Goal: Information Seeking & Learning: Learn about a topic

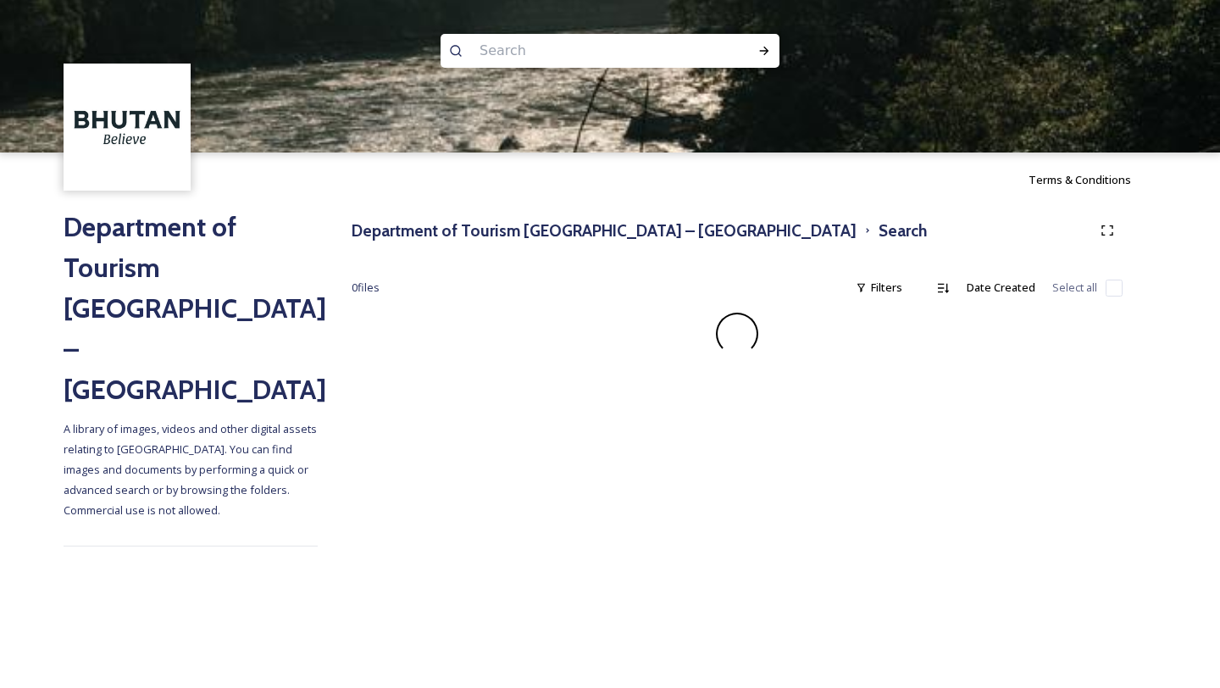
click at [384, 229] on div at bounding box center [610, 228] width 1220 height 152
click at [521, 58] on input at bounding box center [587, 50] width 232 height 37
type input "trongsa"
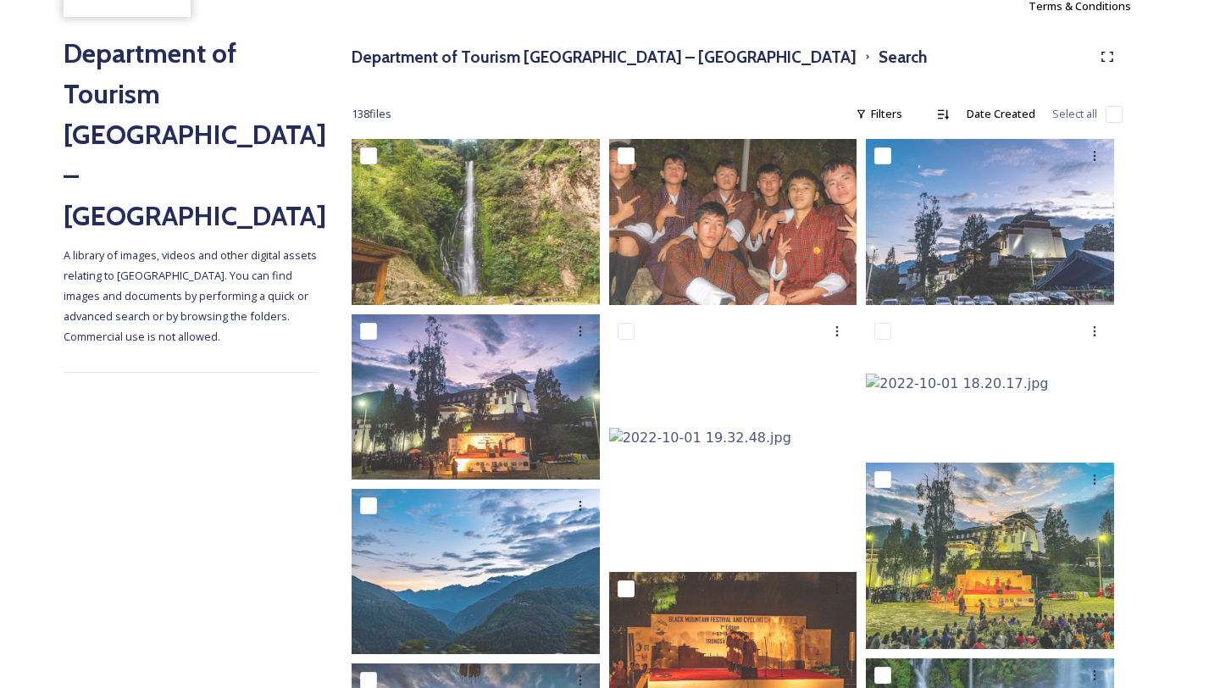
scroll to position [217, 0]
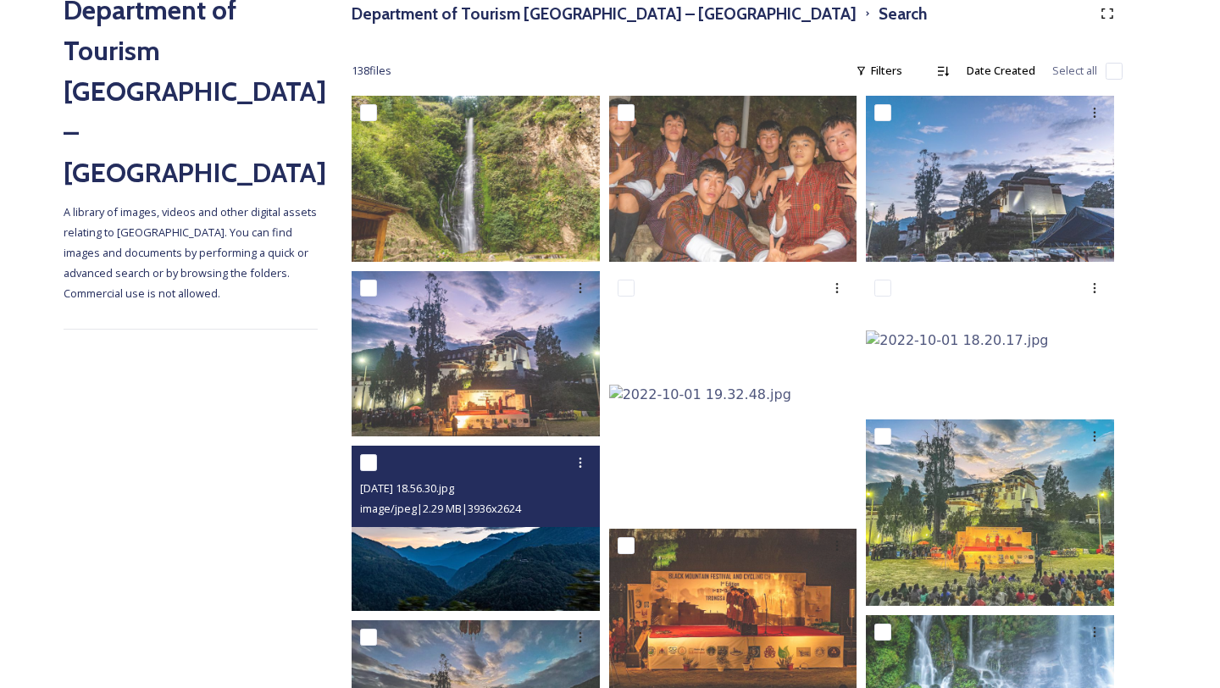
click at [456, 555] on img at bounding box center [476, 528] width 248 height 165
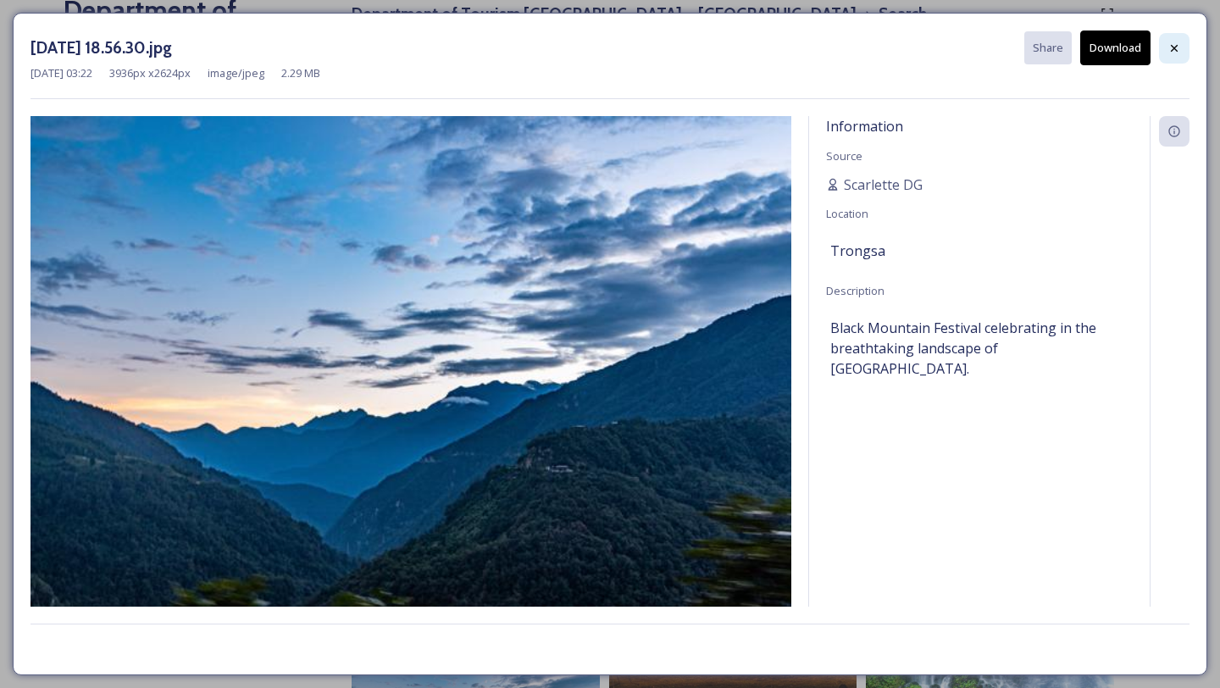
click at [1177, 36] on div at bounding box center [1174, 48] width 30 height 30
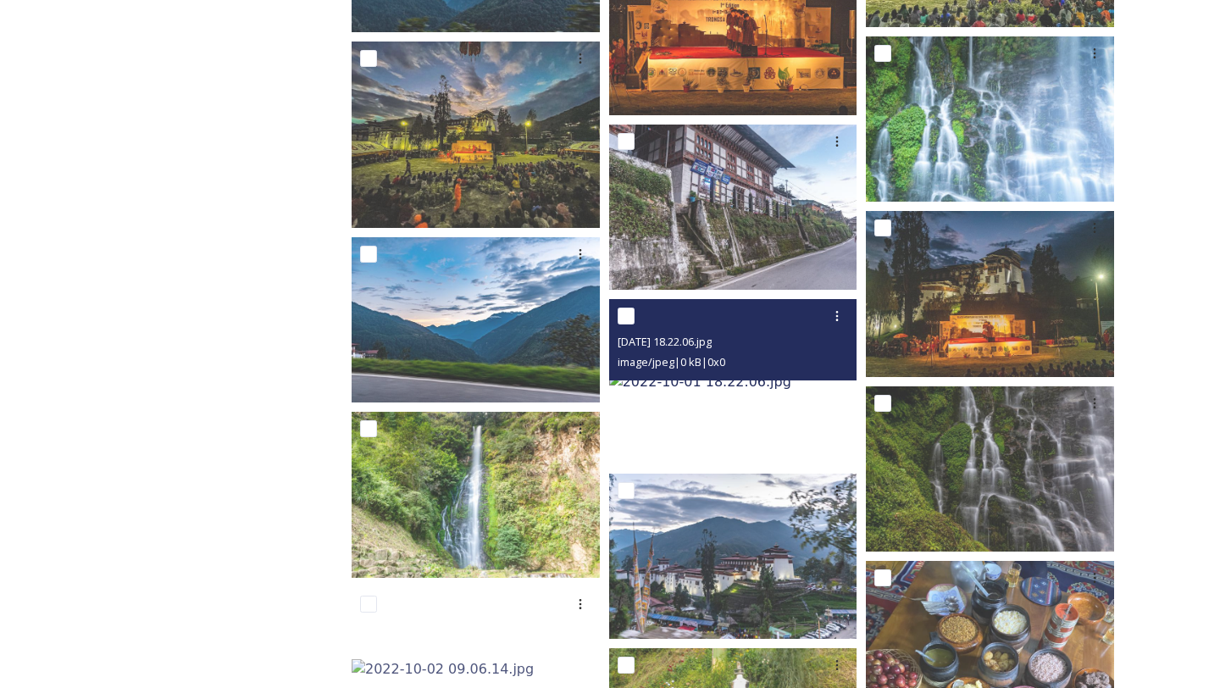
scroll to position [807, 0]
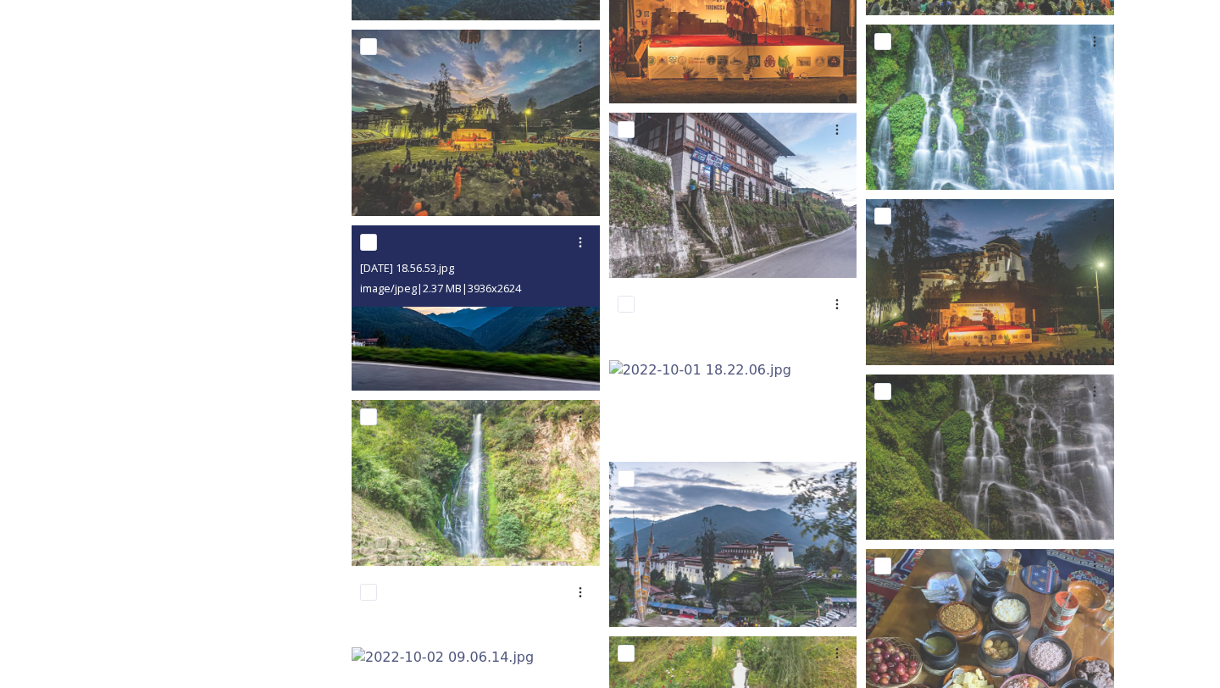
click at [463, 330] on img at bounding box center [476, 307] width 248 height 165
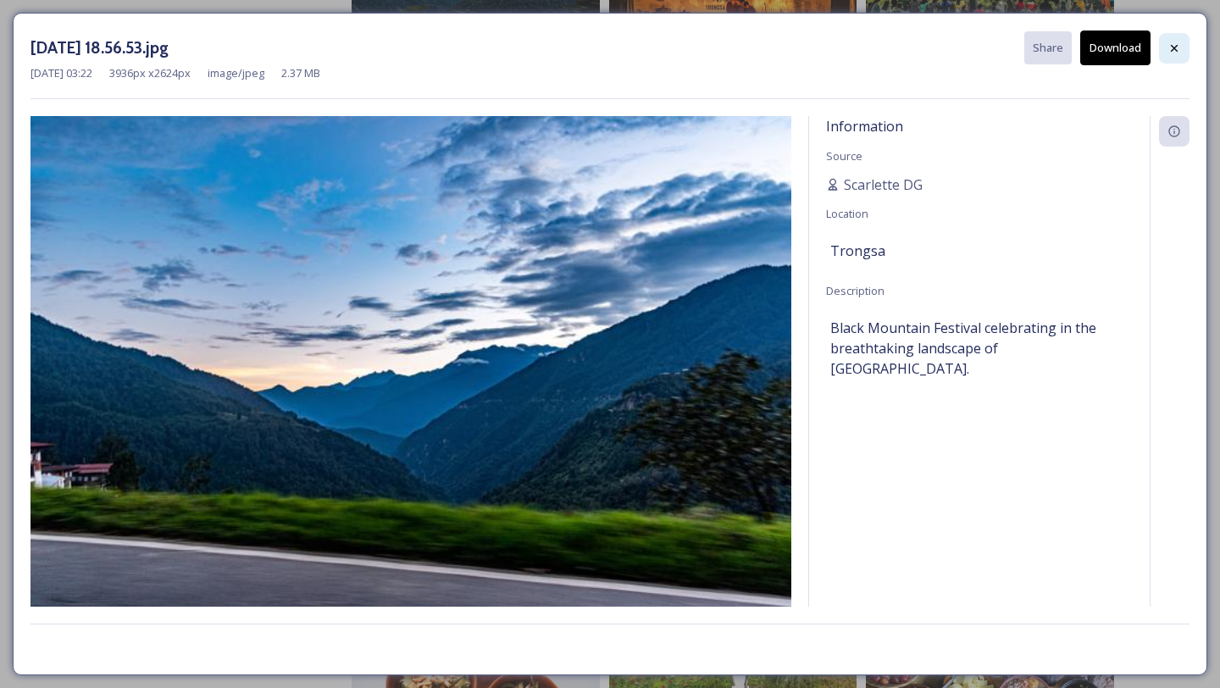
click at [1178, 47] on icon at bounding box center [1174, 49] width 14 height 14
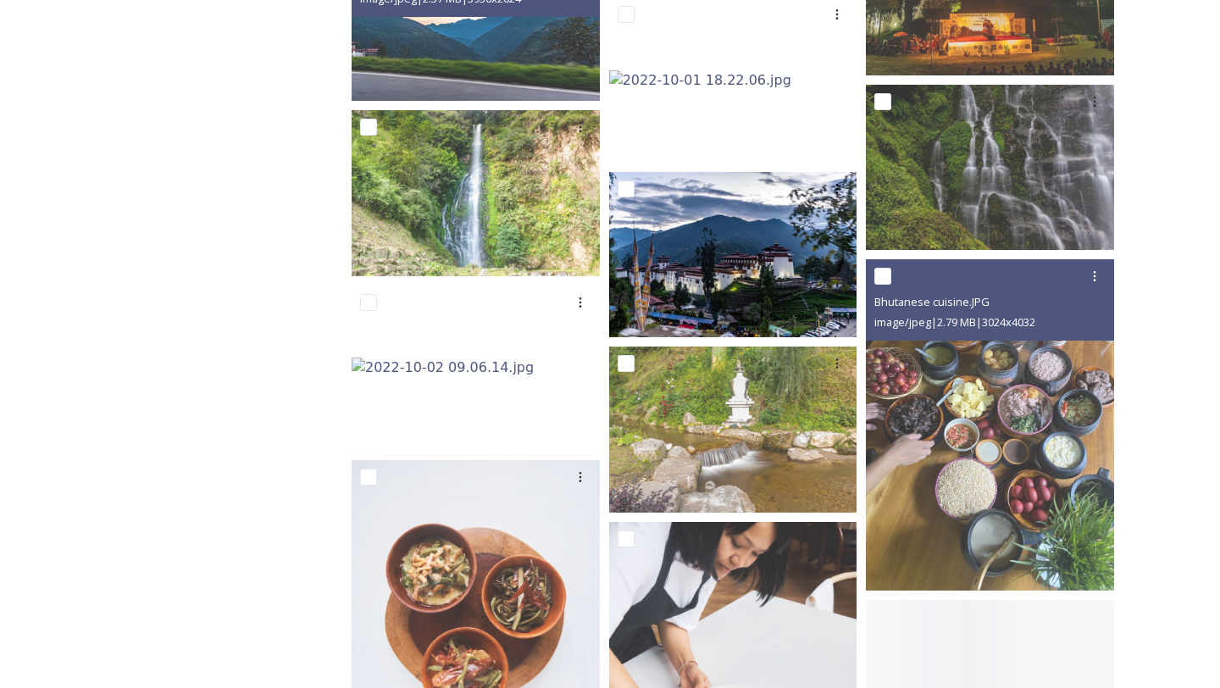
scroll to position [1105, 0]
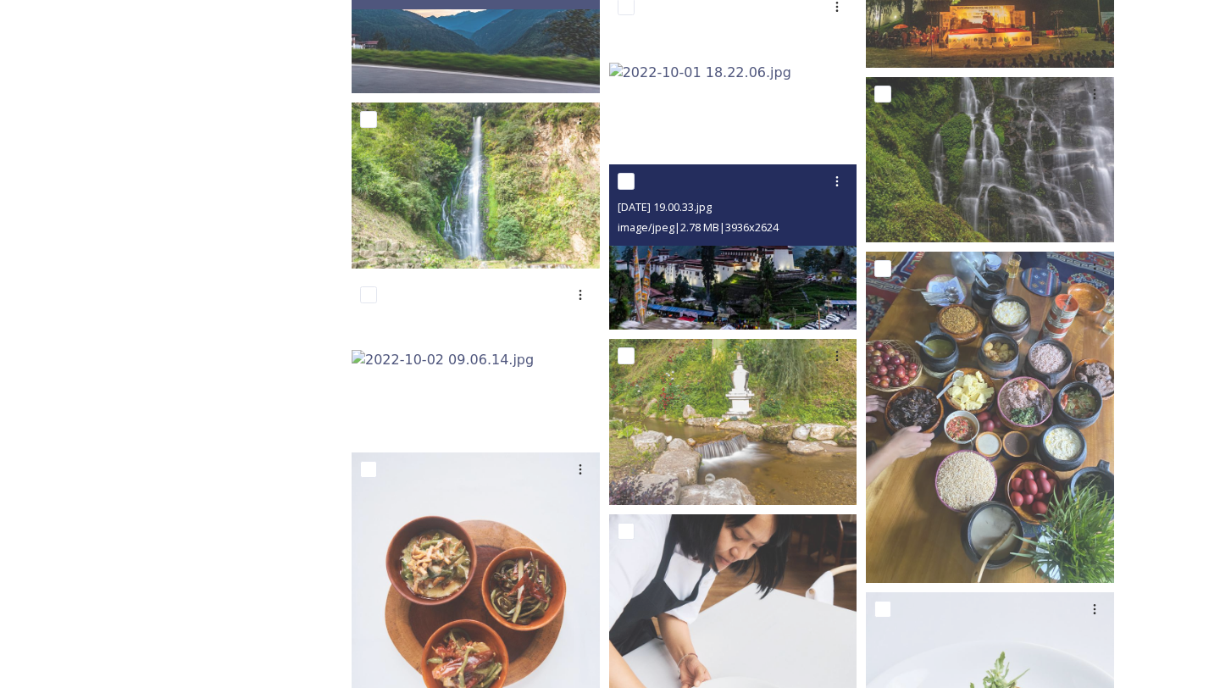
click at [715, 313] on img at bounding box center [733, 246] width 248 height 165
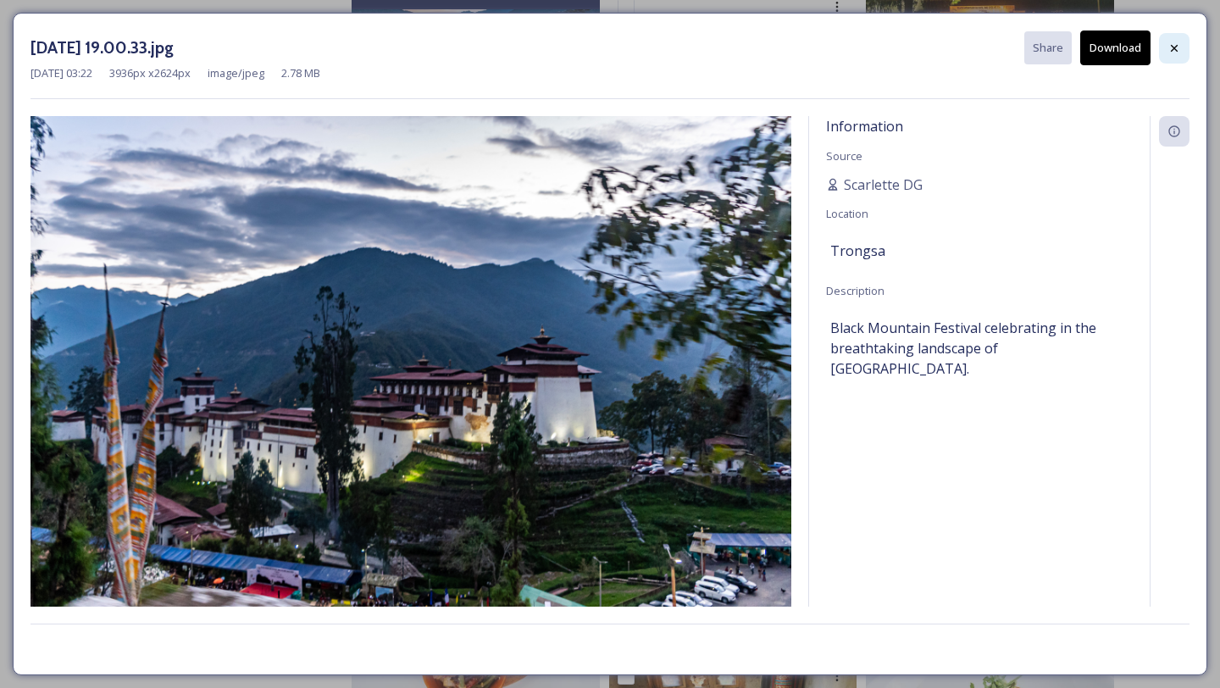
click at [1181, 47] on div at bounding box center [1174, 48] width 30 height 30
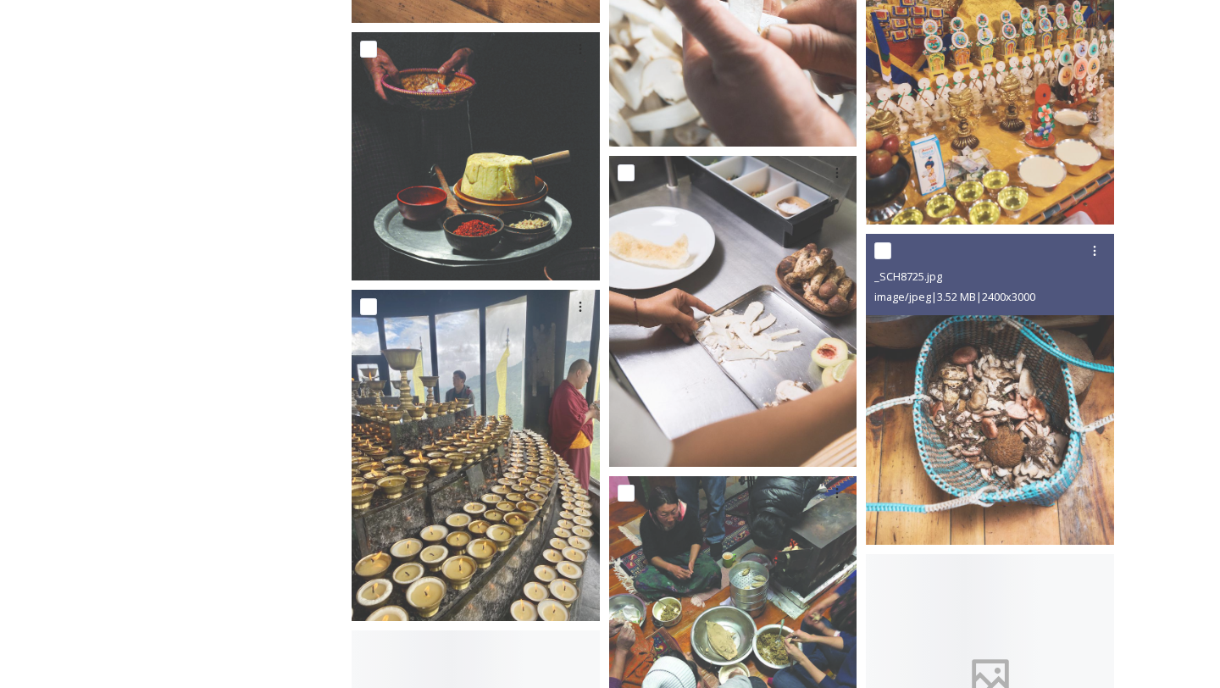
scroll to position [2426, 0]
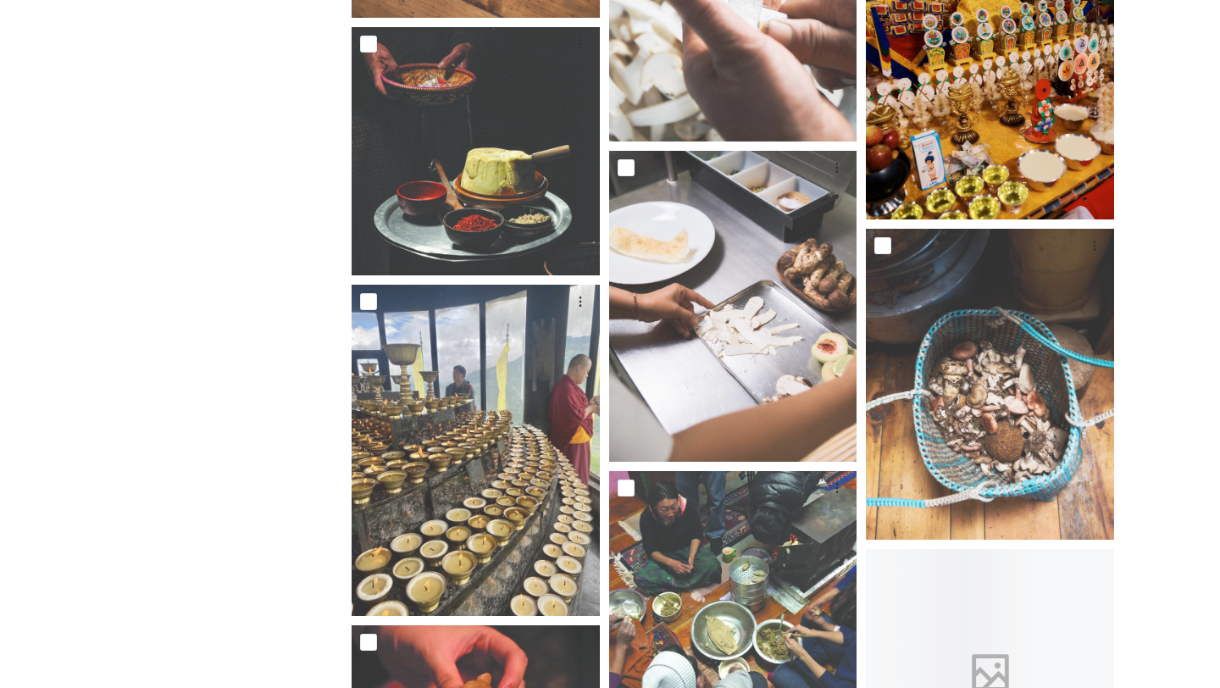
click at [985, 174] on img at bounding box center [990, 64] width 248 height 310
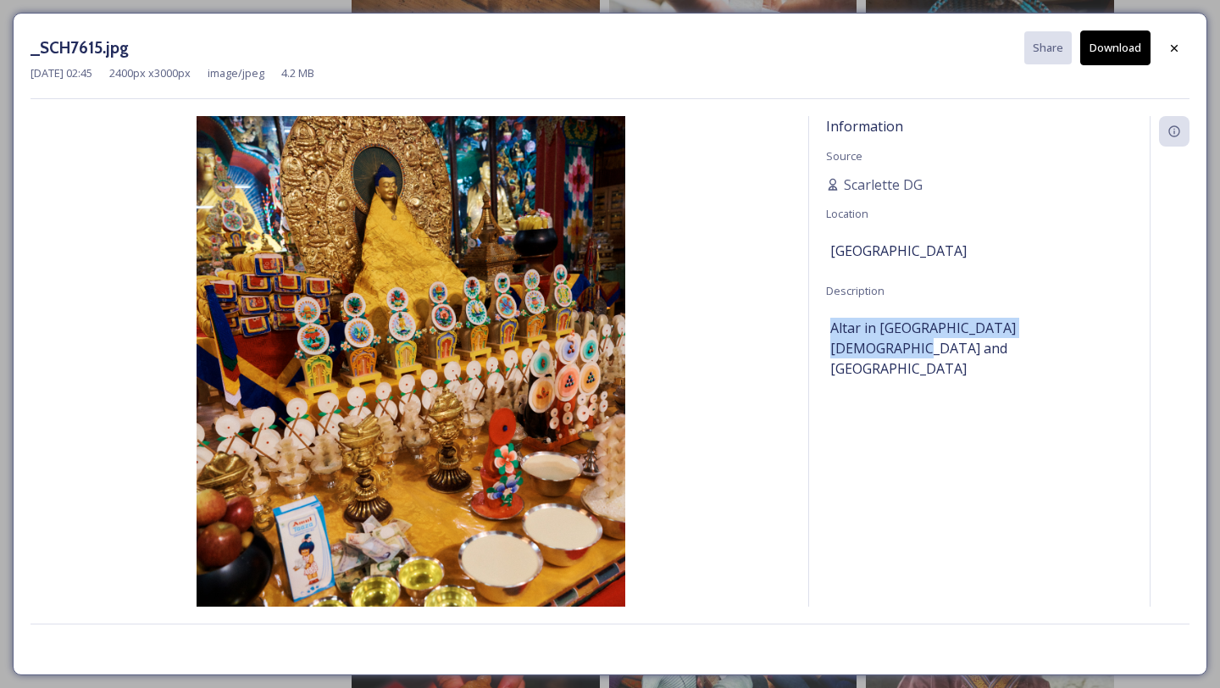
drag, startPoint x: 830, startPoint y: 334, endPoint x: 1127, endPoint y: 337, distance: 296.5
click at [1127, 337] on div "Altar in [GEOGRAPHIC_DATA][DEMOGRAPHIC_DATA] and [GEOGRAPHIC_DATA]" at bounding box center [979, 347] width 298 height 69
click at [1173, 42] on icon at bounding box center [1174, 49] width 14 height 14
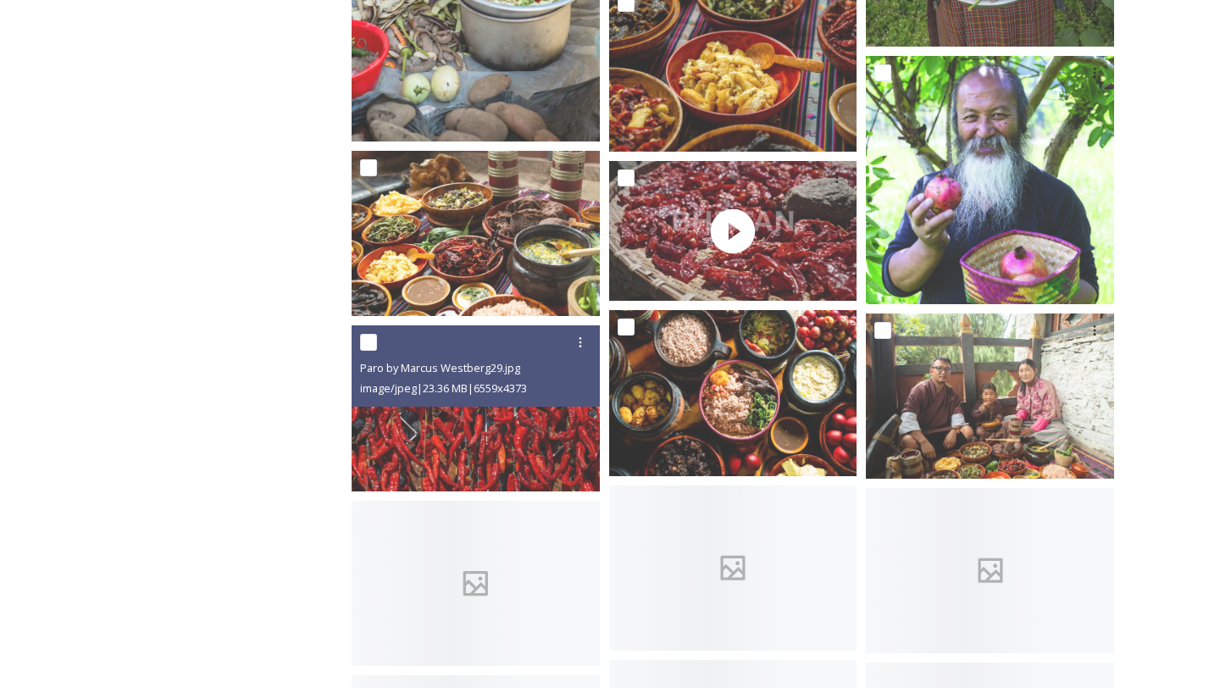
scroll to position [4498, 0]
